Goal: Task Accomplishment & Management: Manage account settings

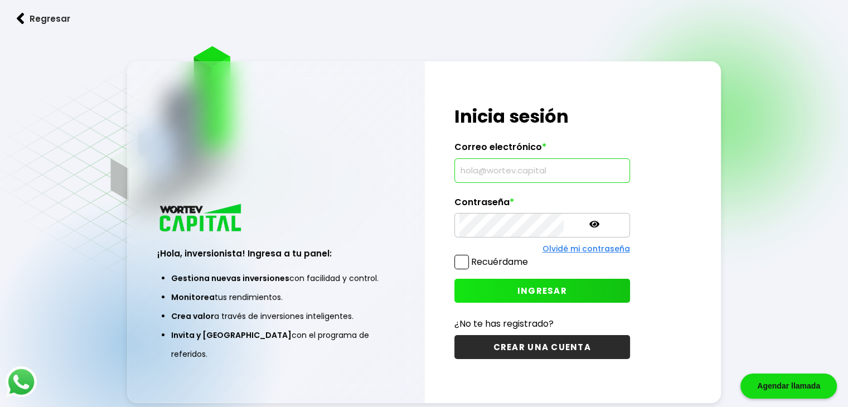
click at [508, 171] on input "text" at bounding box center [542, 170] width 166 height 23
type input "a"
type input "[EMAIL_ADDRESS][DOMAIN_NAME]"
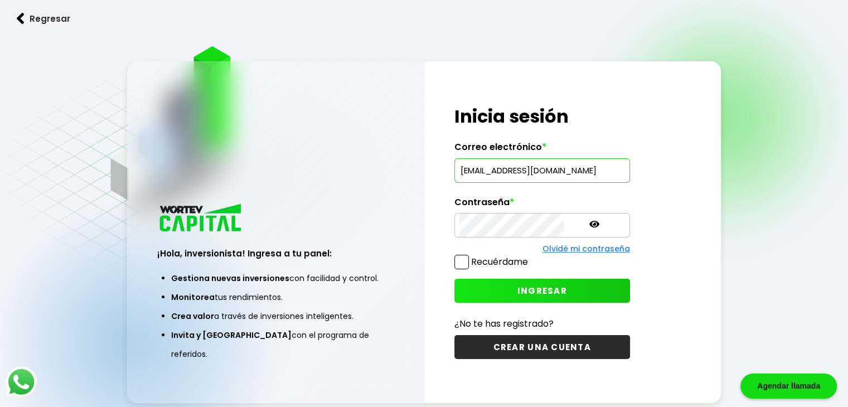
click at [525, 291] on span "INGRESAR" at bounding box center [542, 291] width 50 height 12
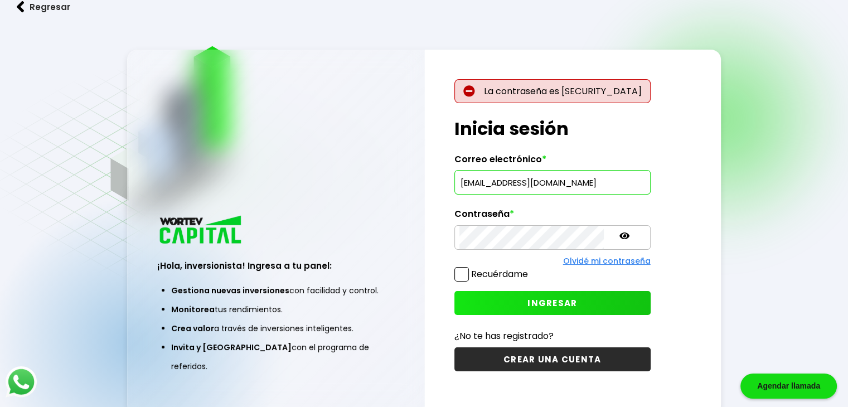
click at [619, 235] on icon at bounding box center [624, 236] width 10 height 10
click at [619, 239] on icon at bounding box center [624, 236] width 10 height 10
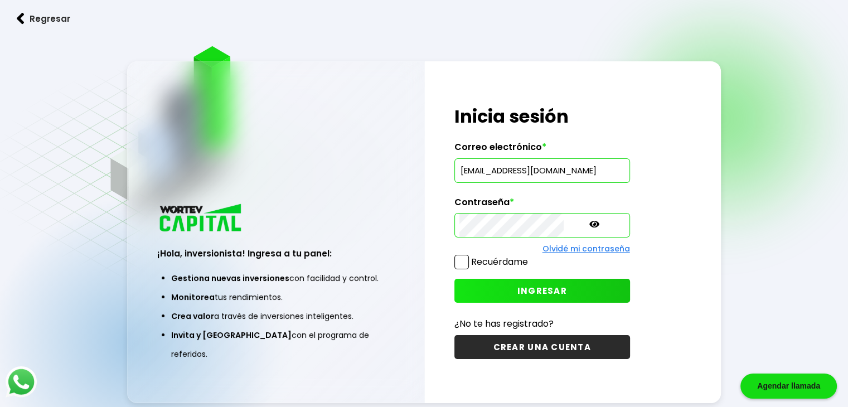
click at [521, 292] on span "INGRESAR" at bounding box center [542, 291] width 50 height 12
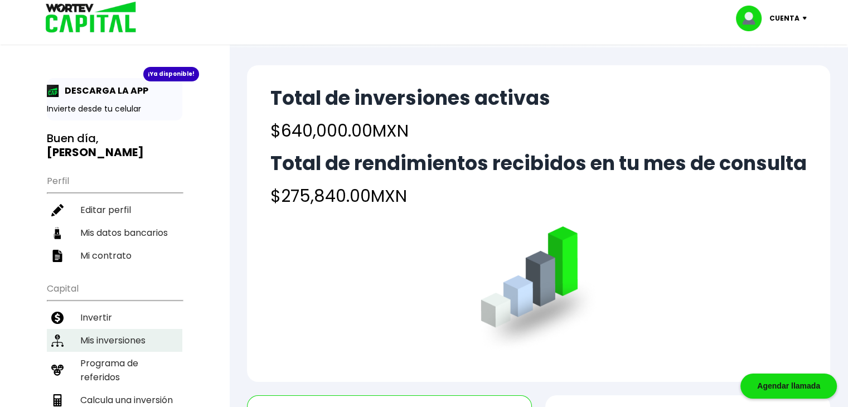
click at [124, 329] on li "Mis inversiones" at bounding box center [114, 340] width 135 height 23
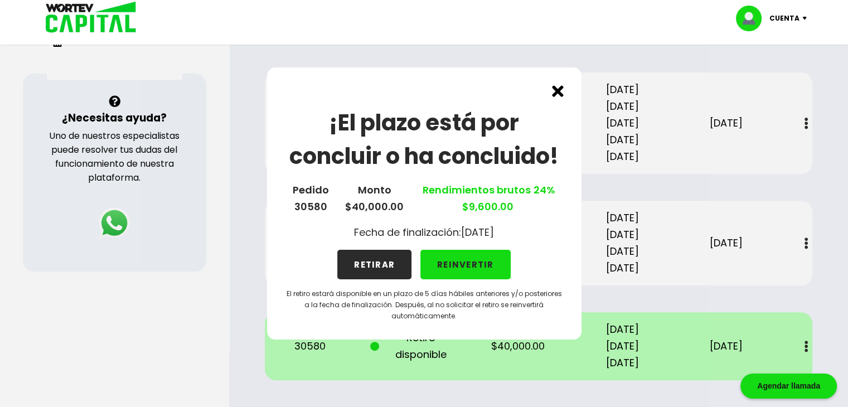
scroll to position [340, 0]
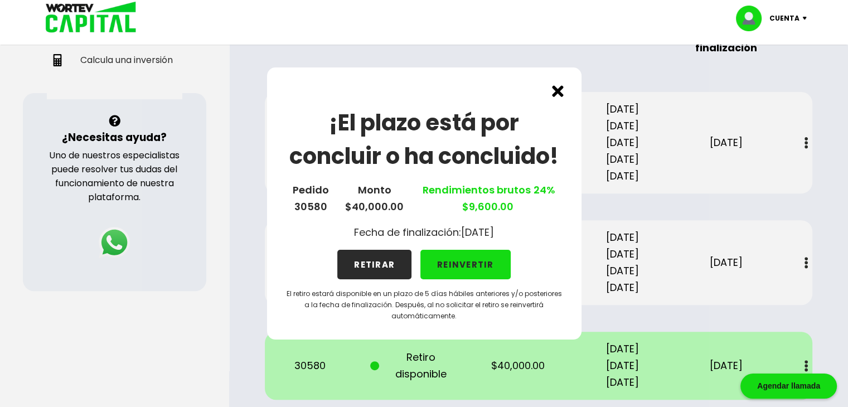
click at [372, 263] on button "RETIRAR" at bounding box center [374, 265] width 74 height 30
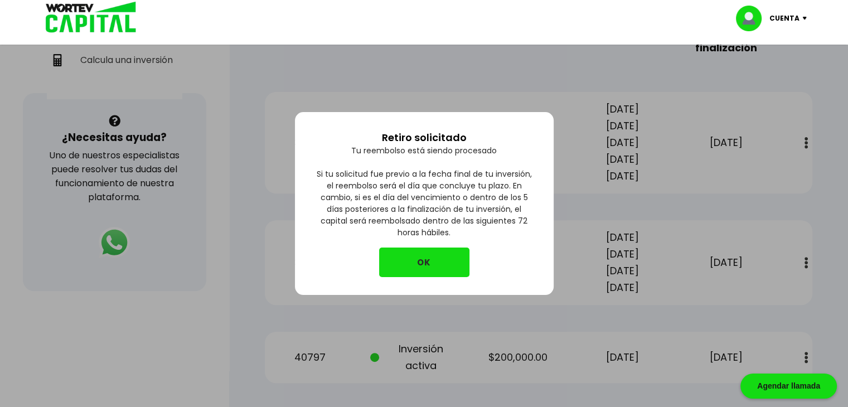
click at [424, 261] on button "OK" at bounding box center [424, 263] width 90 height 30
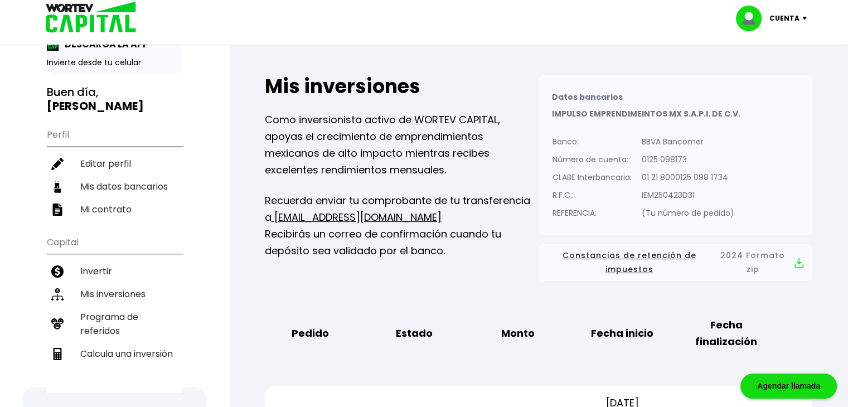
scroll to position [0, 0]
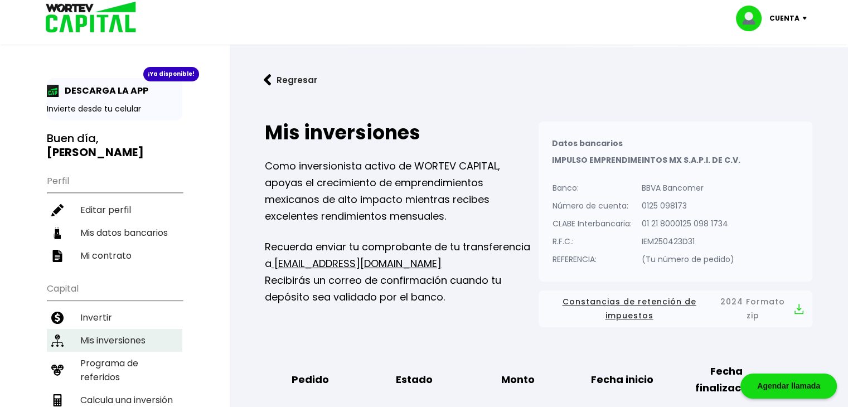
click at [120, 329] on li "Mis inversiones" at bounding box center [114, 340] width 135 height 23
click at [807, 14] on div "Cuenta" at bounding box center [775, 19] width 79 height 26
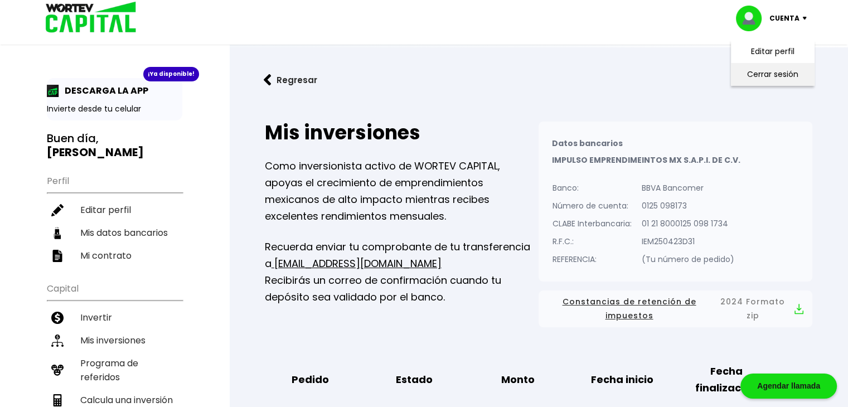
click at [778, 74] on li "Cerrar sesión" at bounding box center [772, 74] width 89 height 23
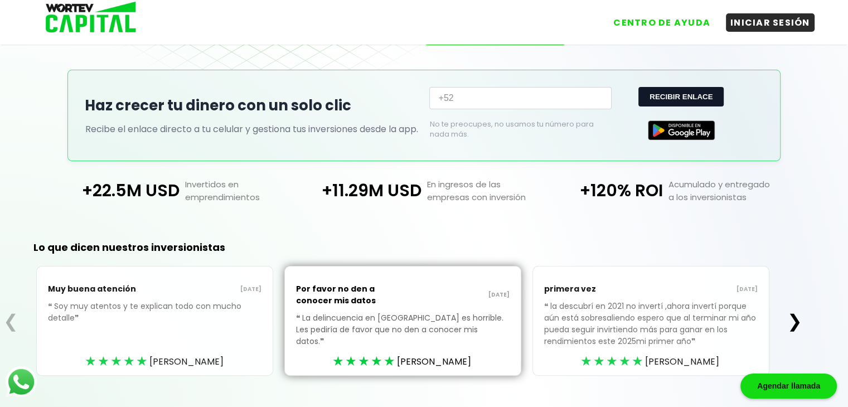
scroll to position [232, 0]
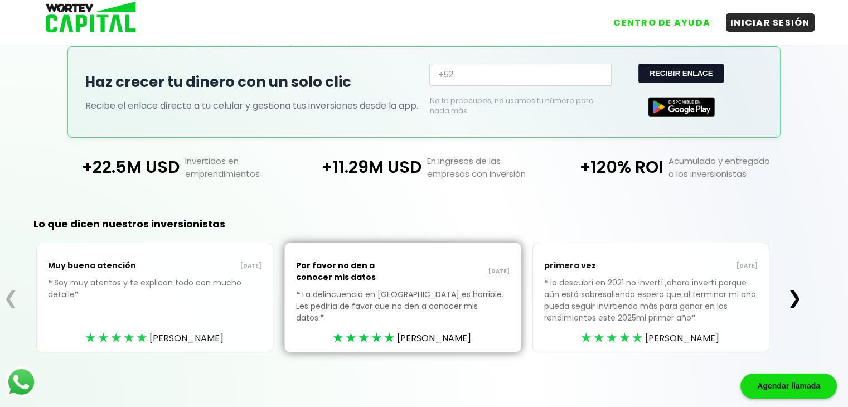
click at [801, 299] on button "❯" at bounding box center [795, 298] width 22 height 22
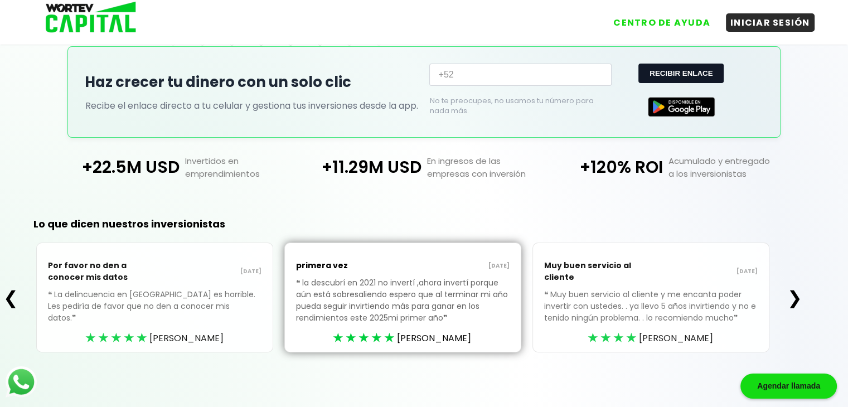
click at [798, 299] on button "❯" at bounding box center [795, 298] width 22 height 22
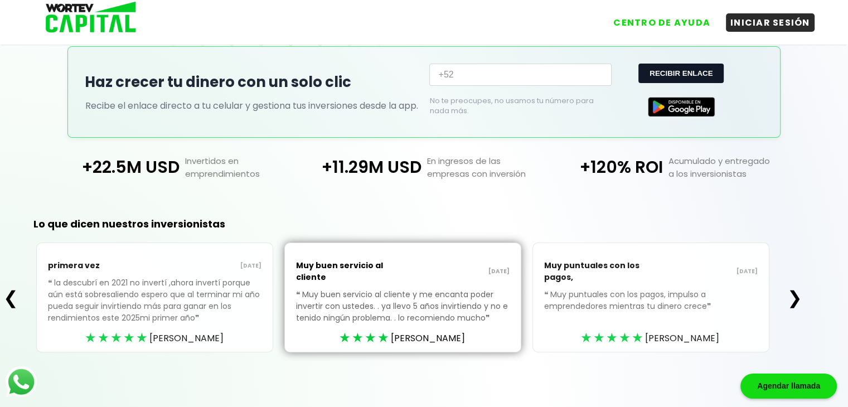
click at [798, 297] on button "❯" at bounding box center [795, 298] width 22 height 22
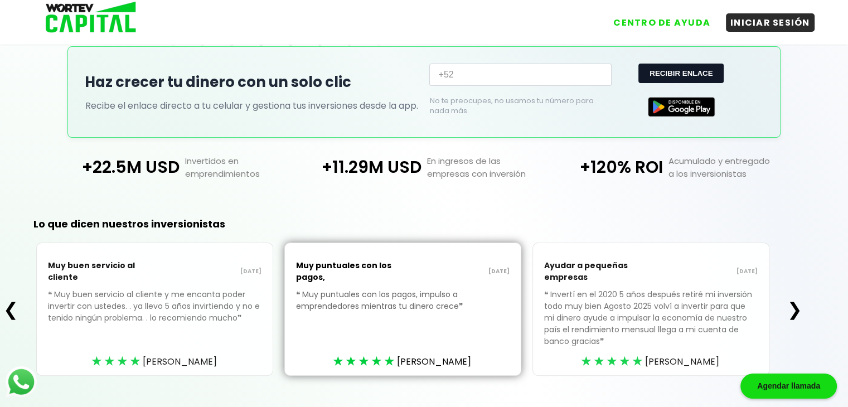
click at [798, 309] on button "❯" at bounding box center [795, 309] width 22 height 22
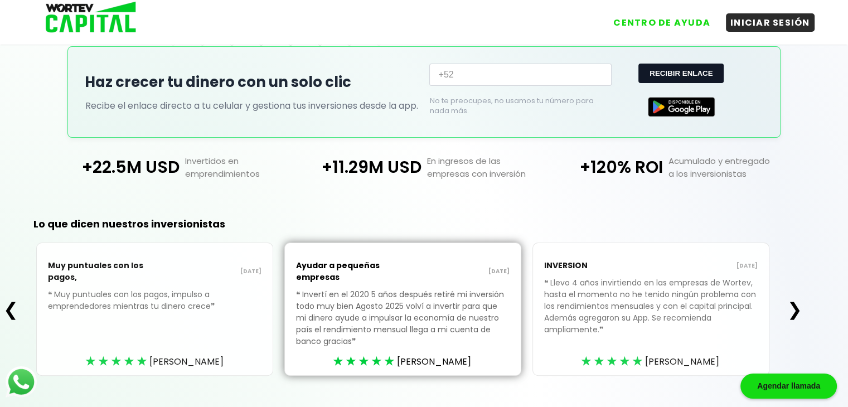
click at [798, 306] on button "❯" at bounding box center [795, 309] width 22 height 22
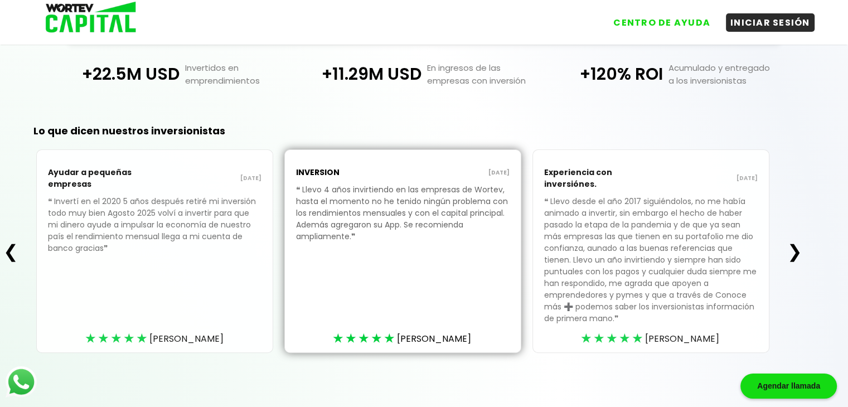
scroll to position [0, 0]
